Goal: Transaction & Acquisition: Purchase product/service

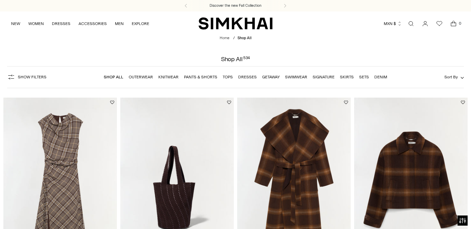
click at [248, 75] on link "Dresses" at bounding box center [247, 77] width 19 height 5
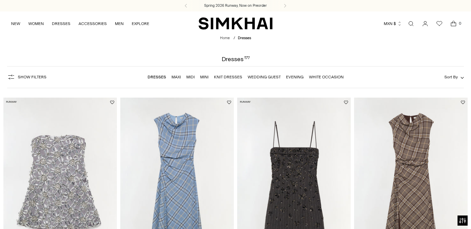
click at [270, 76] on link "Wedding Guest" at bounding box center [264, 77] width 33 height 5
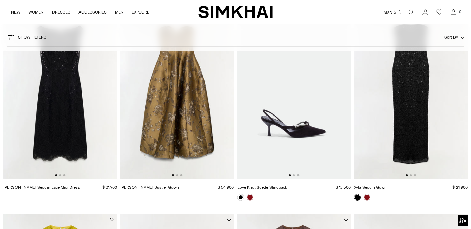
scroll to position [61, 0]
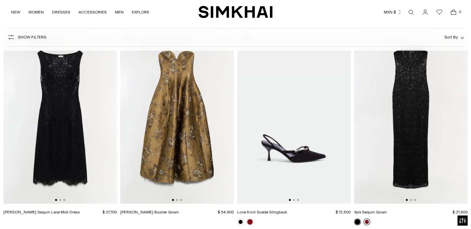
click at [368, 221] on link at bounding box center [367, 221] width 7 height 7
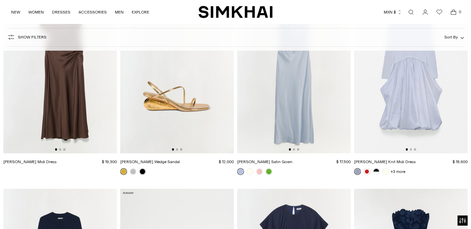
scroll to position [3643, 0]
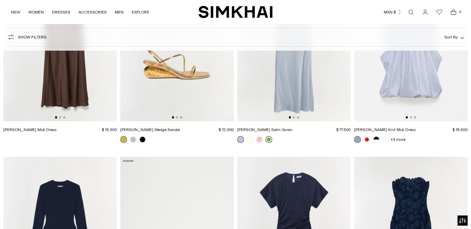
click at [268, 139] on link at bounding box center [269, 139] width 7 height 7
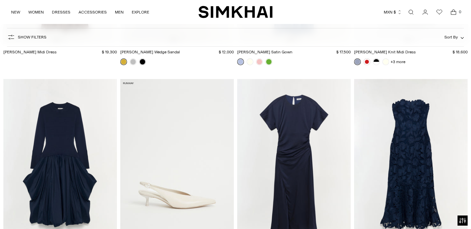
scroll to position [3117, 0]
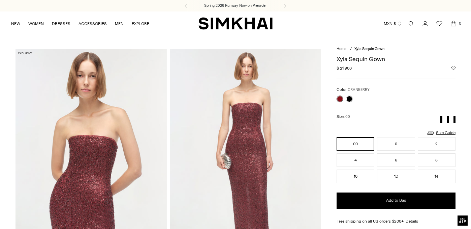
scroll to position [52, 0]
